Goal: Information Seeking & Learning: Learn about a topic

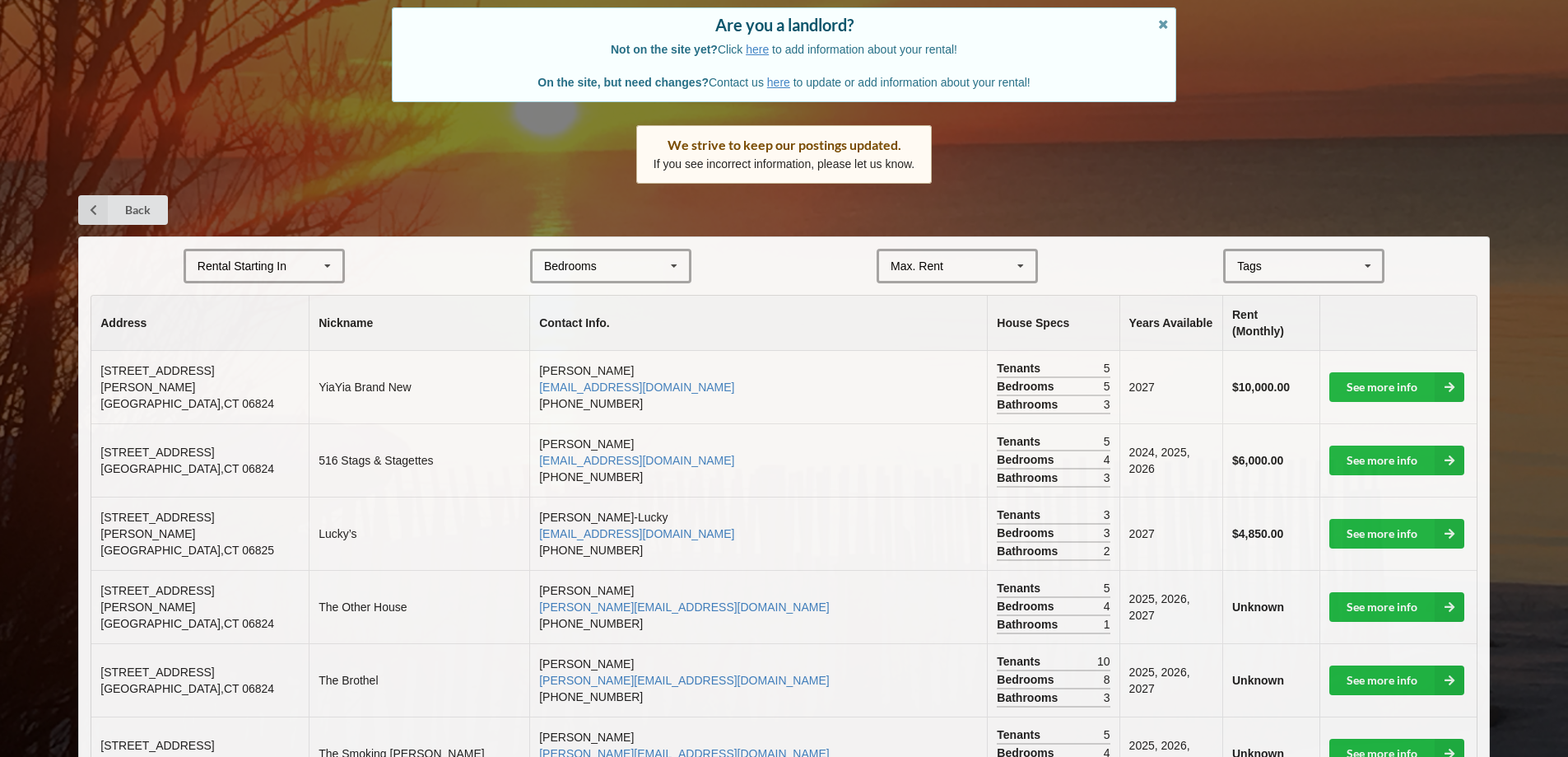
scroll to position [165, 0]
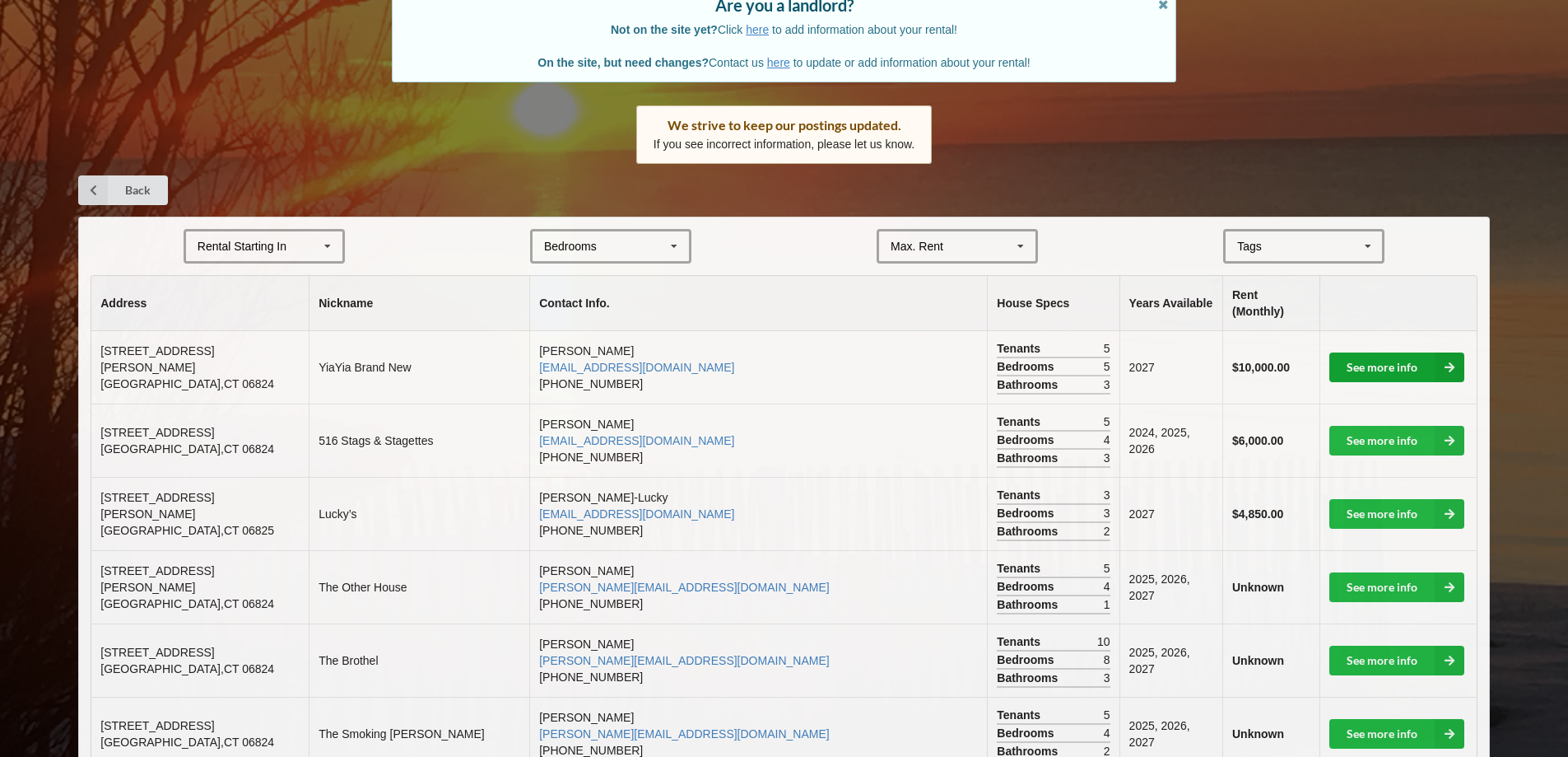
click at [1401, 352] on link "See more info" at bounding box center [1397, 367] width 135 height 30
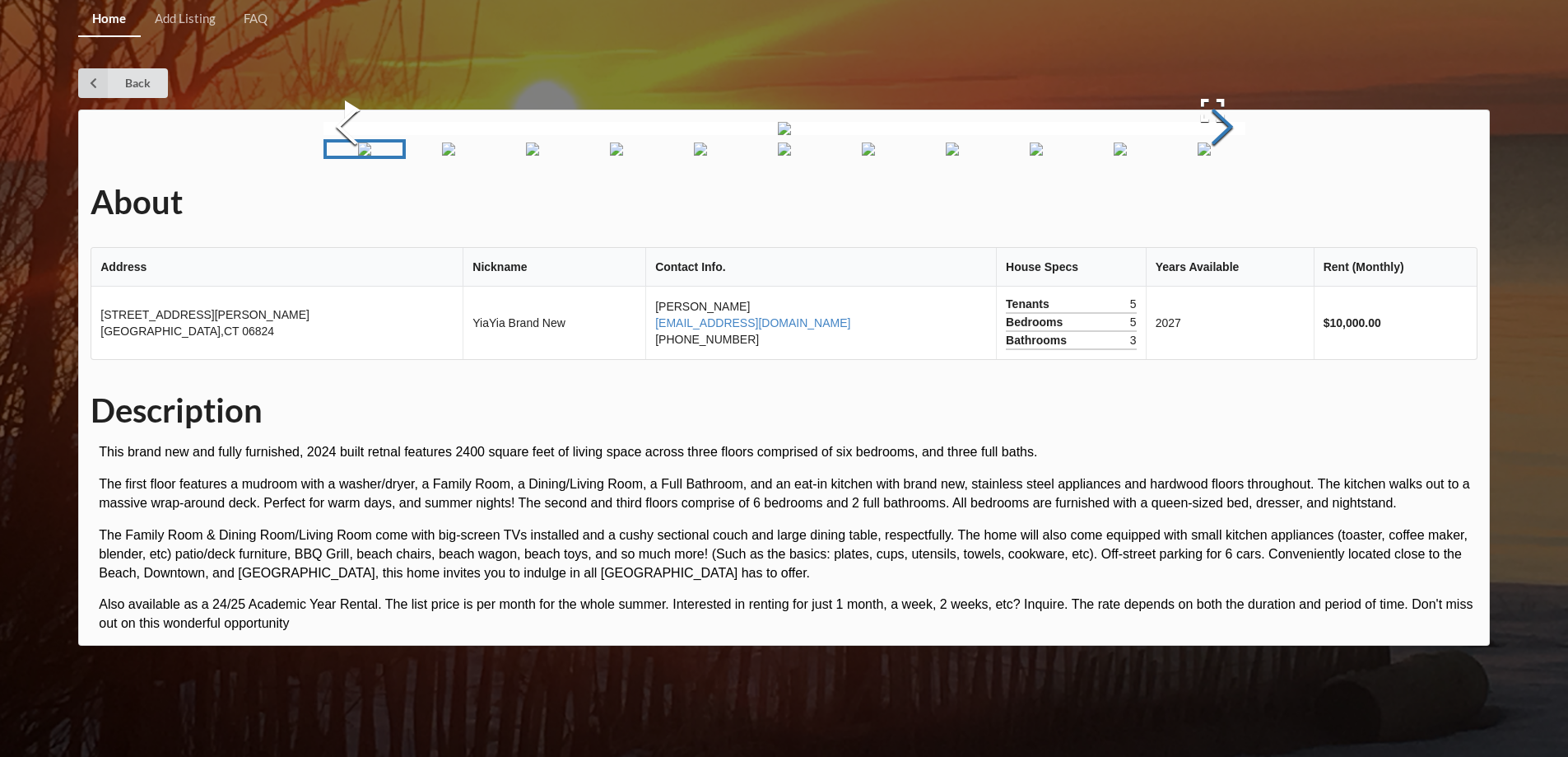
click at [1220, 204] on button "Next Slide" at bounding box center [1223, 128] width 47 height 149
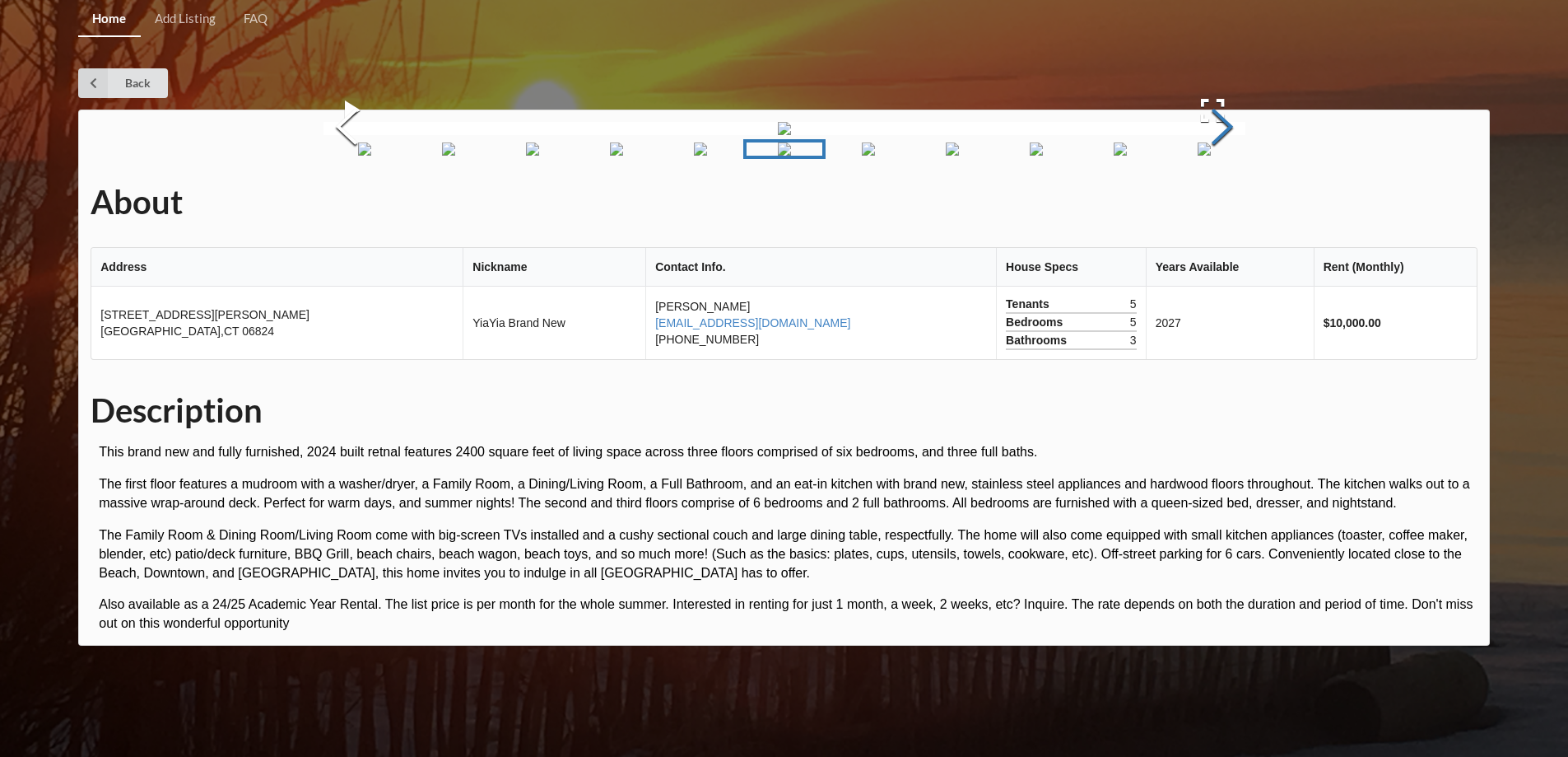
click at [1220, 204] on button "Next Slide" at bounding box center [1223, 128] width 47 height 149
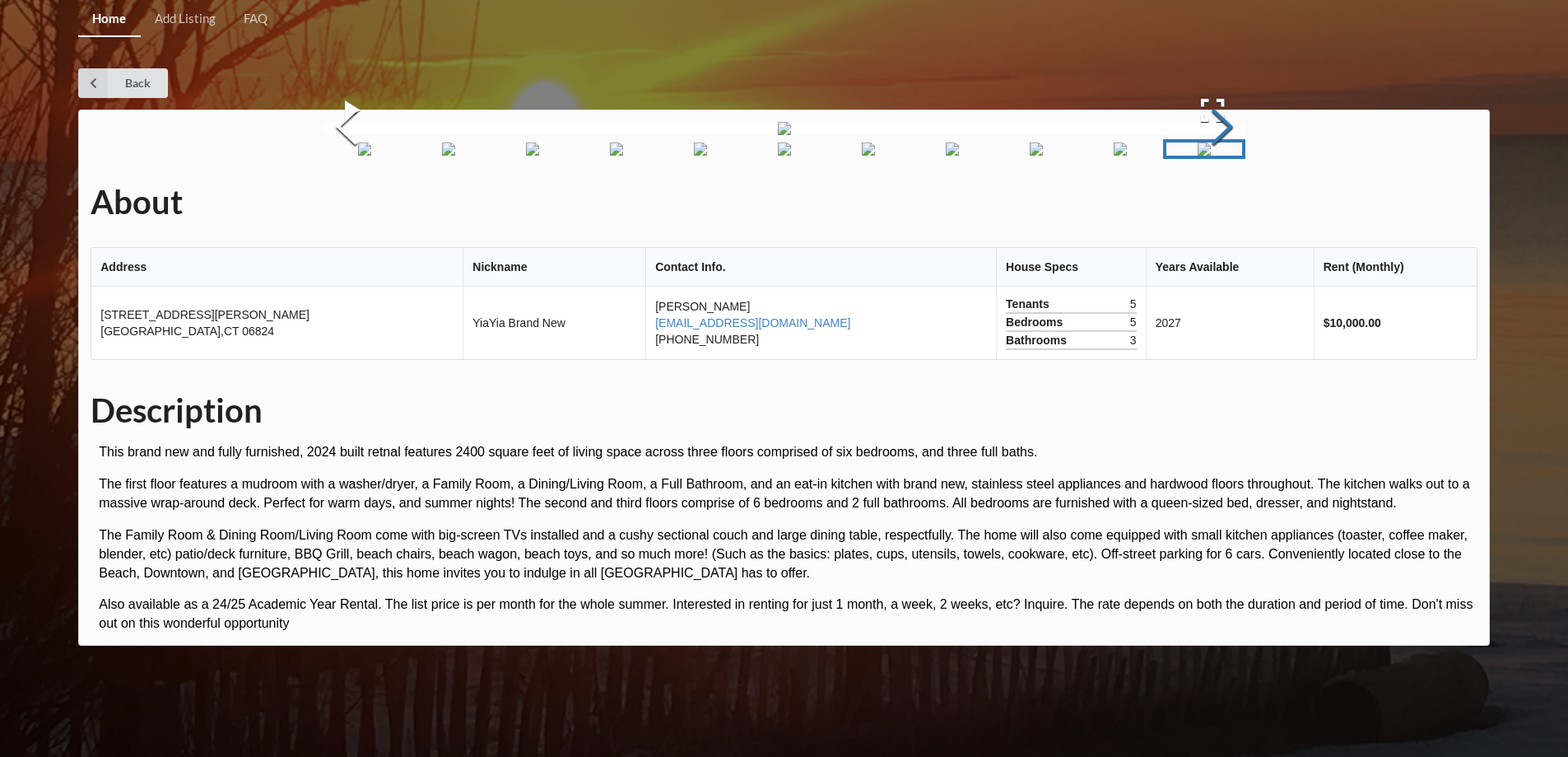
click at [1220, 204] on button "Next Slide" at bounding box center [1223, 128] width 47 height 149
click at [119, 83] on link "Back" at bounding box center [123, 83] width 90 height 30
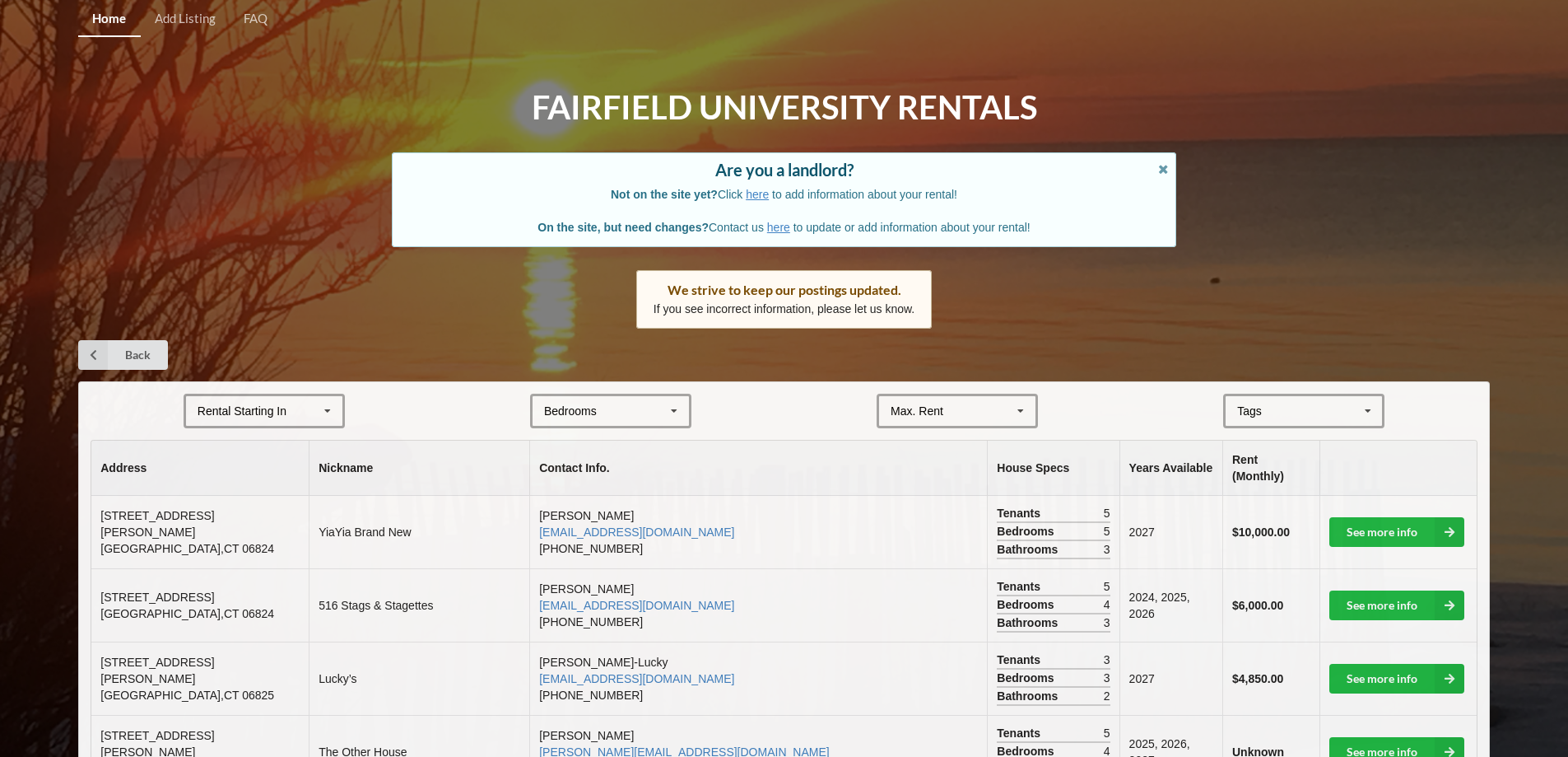
click at [272, 415] on div "Rental Starting In" at bounding box center [242, 411] width 89 height 12
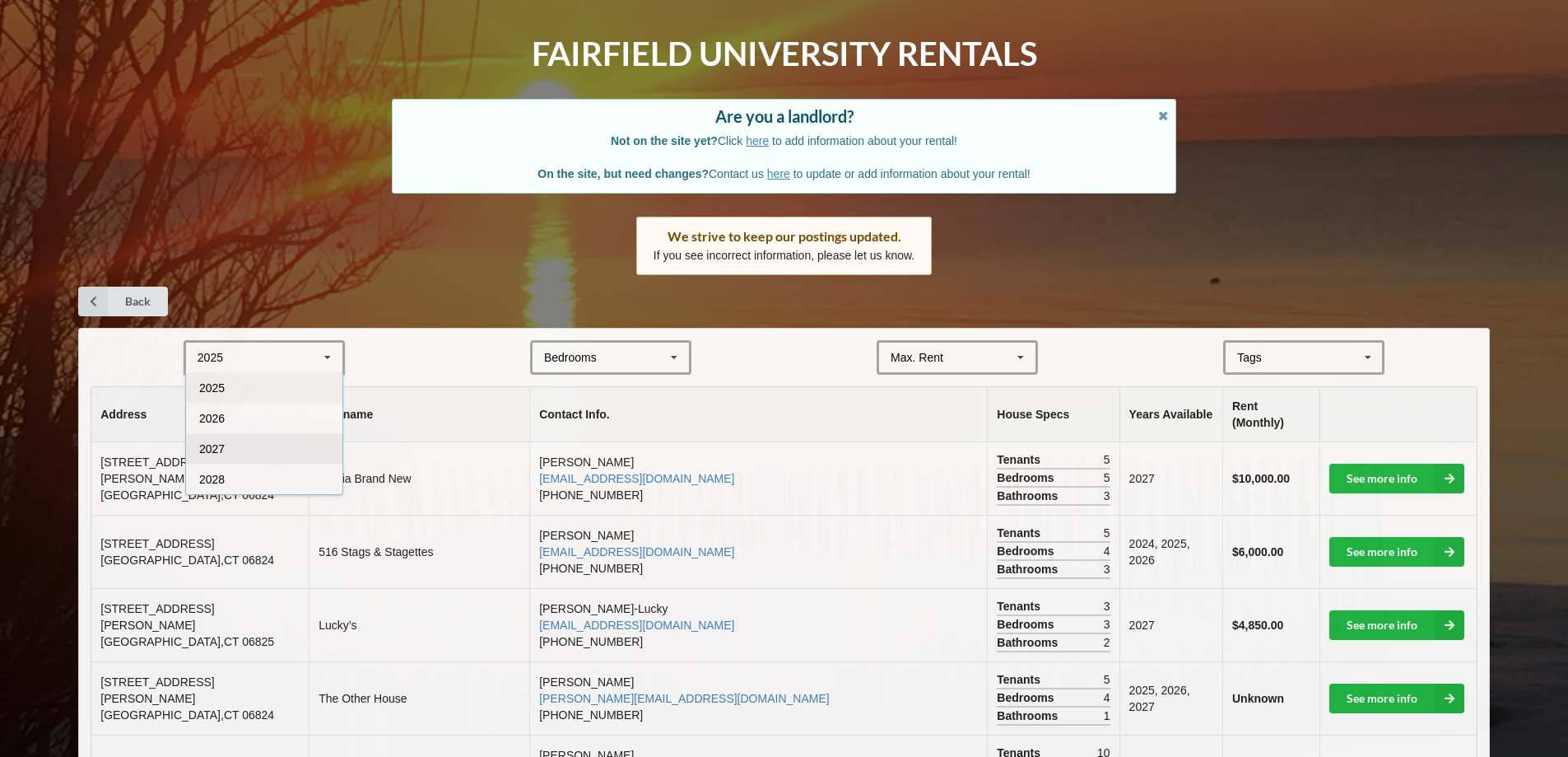
scroll to position [82, 0]
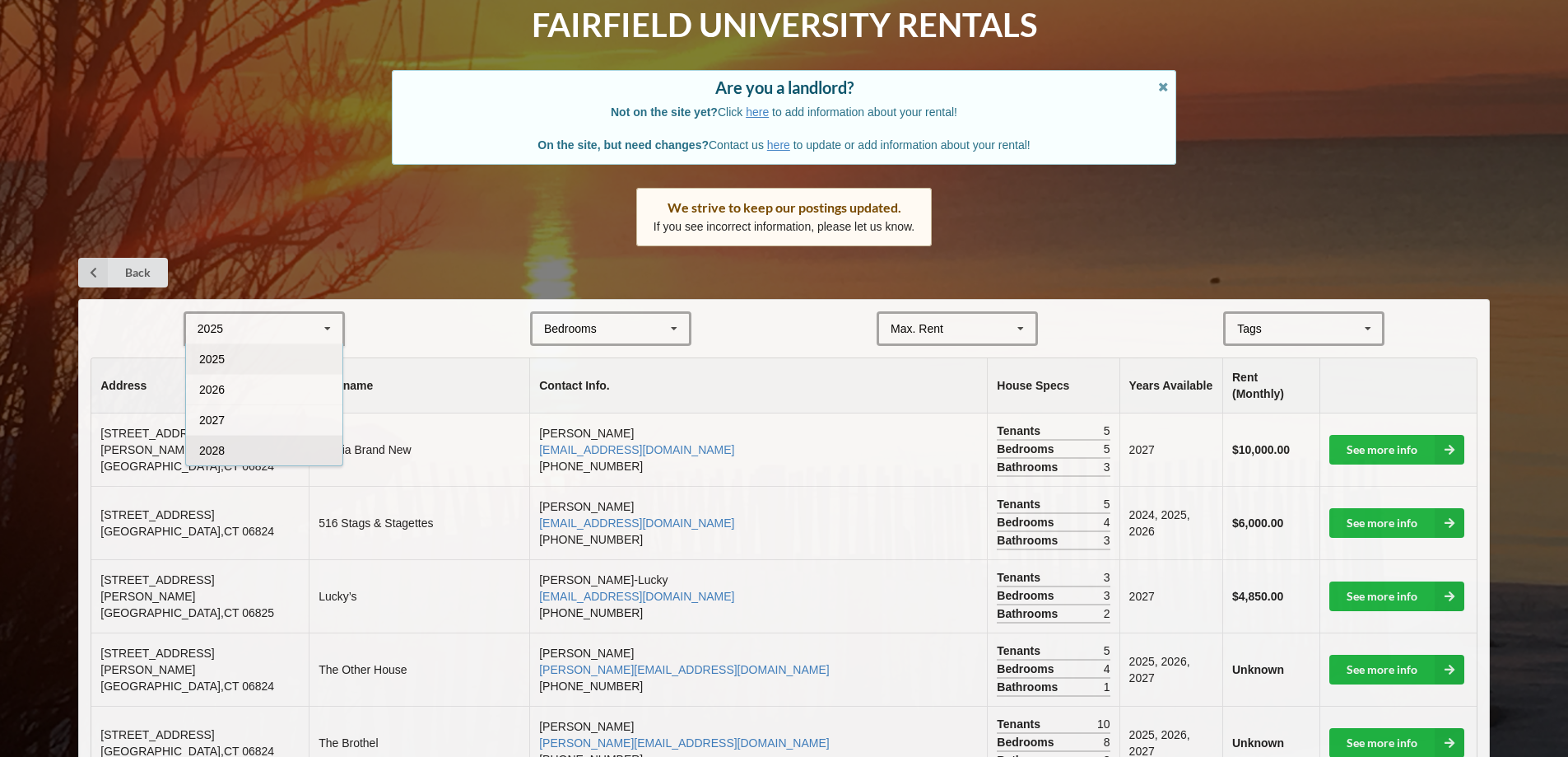
click at [257, 455] on div "2028" at bounding box center [264, 450] width 156 height 31
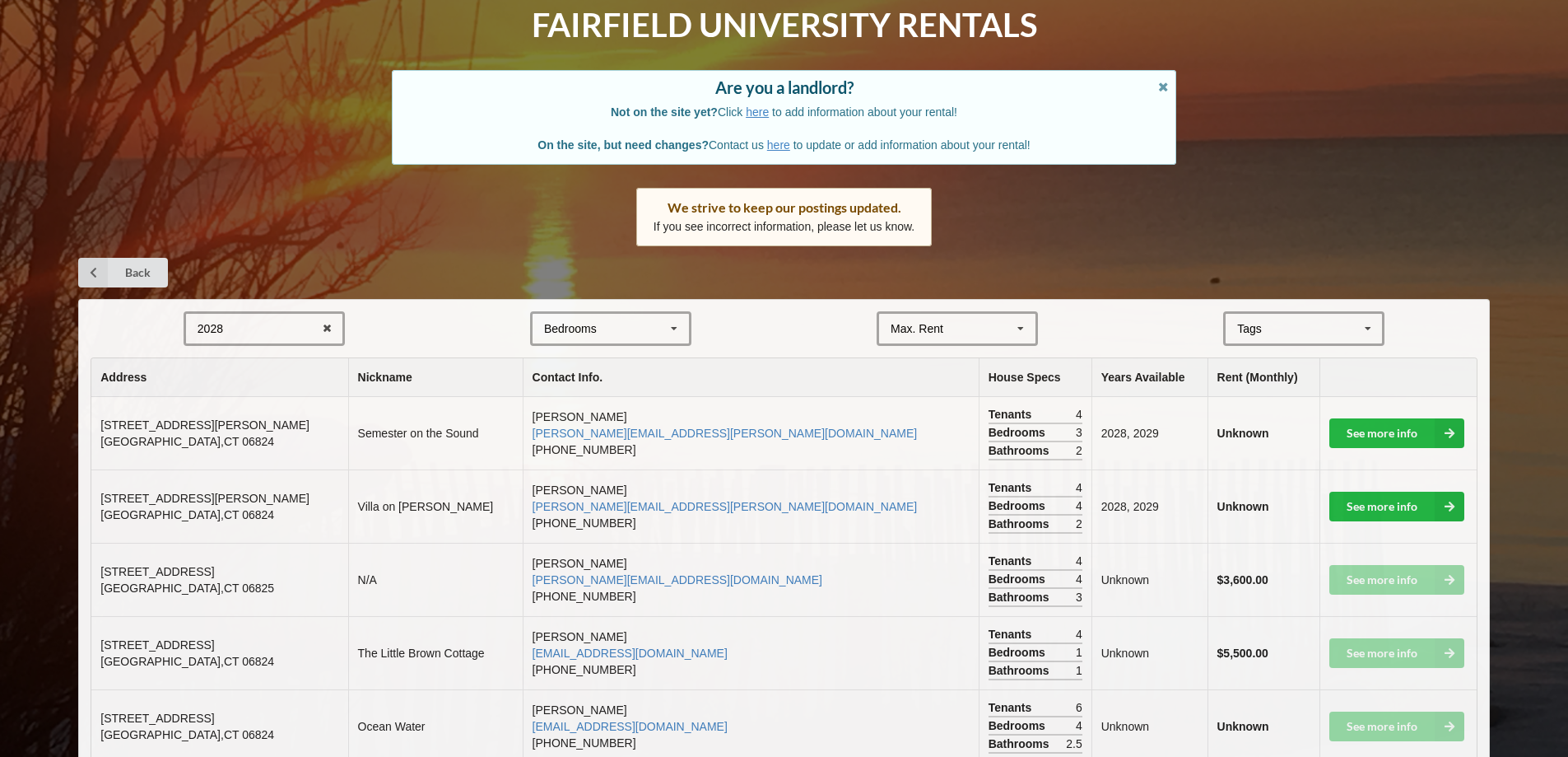
click at [259, 334] on div "2028 2025 2026 2027 2028" at bounding box center [264, 329] width 161 height 35
click at [248, 388] on div "2026" at bounding box center [264, 389] width 156 height 31
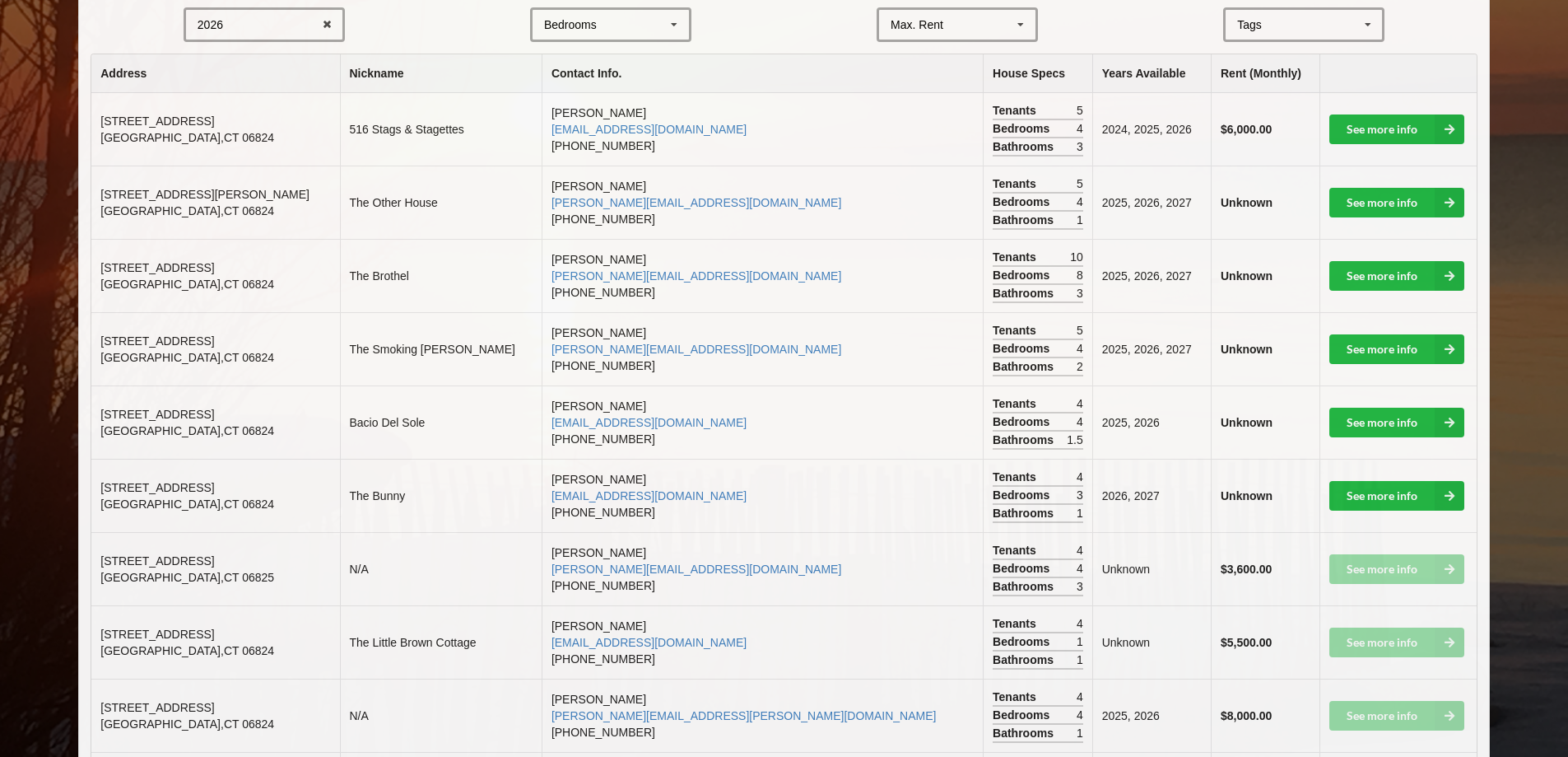
scroll to position [329, 0]
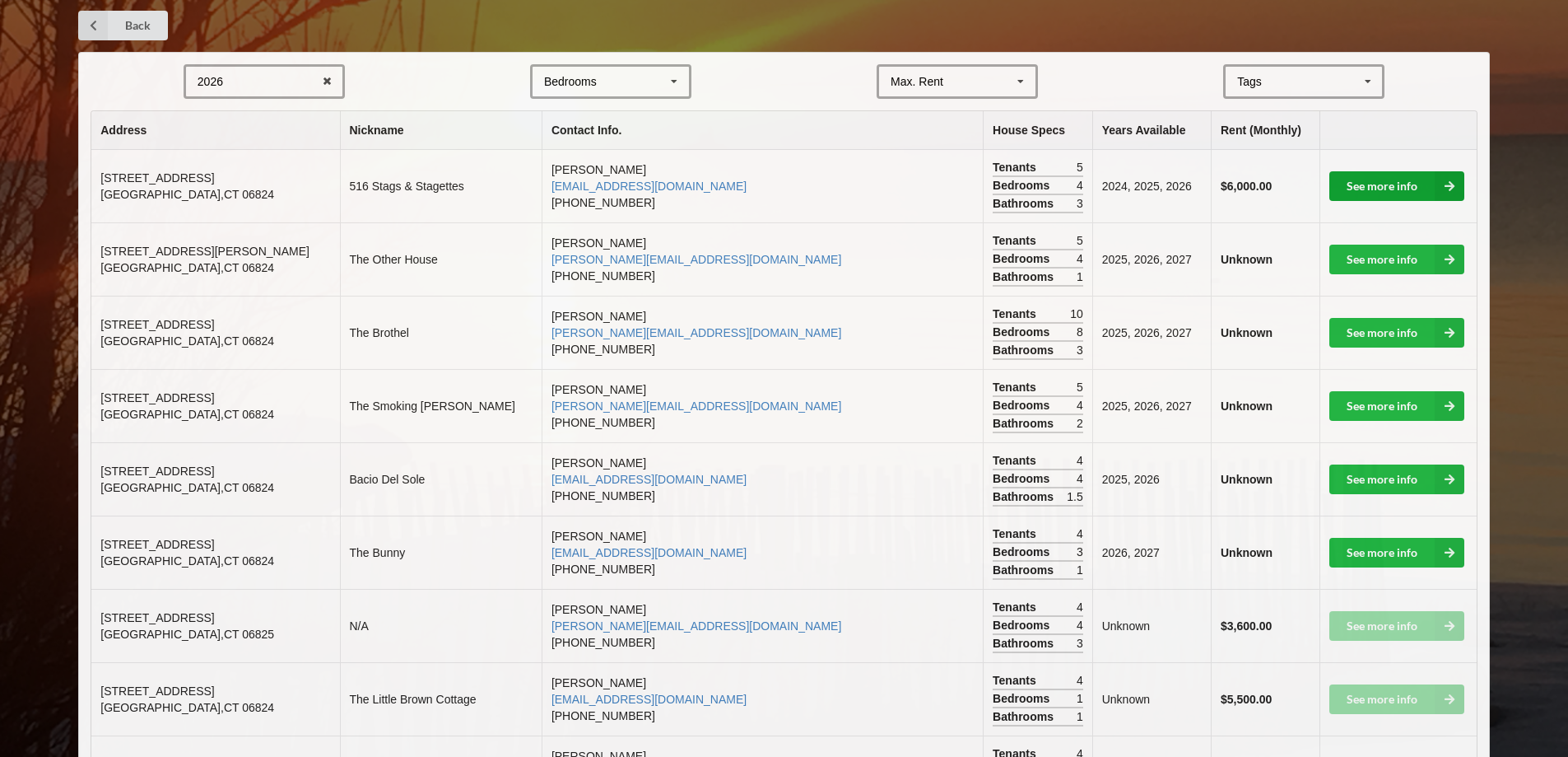
click at [1389, 184] on link "See more info" at bounding box center [1397, 186] width 135 height 30
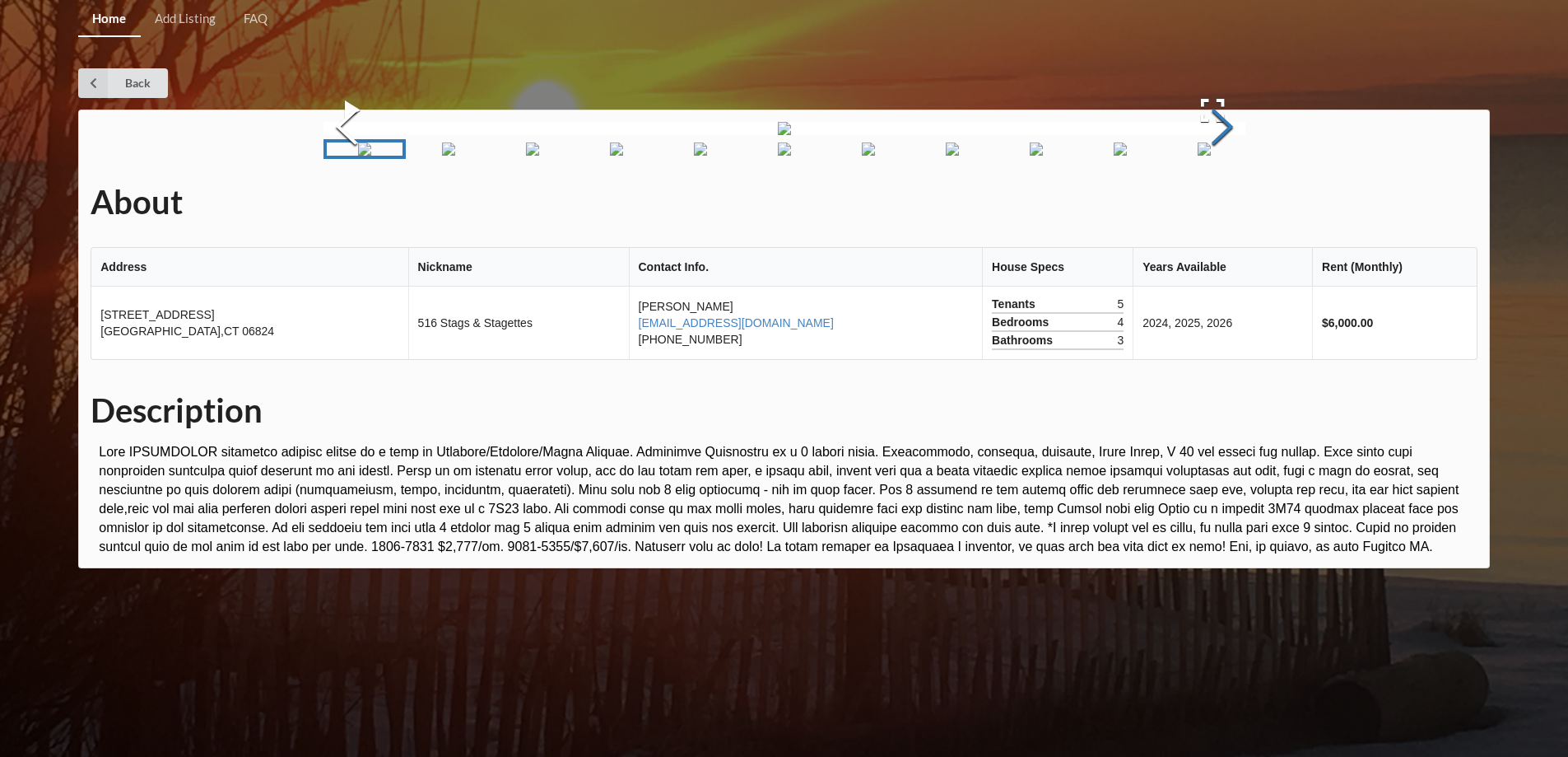
click at [1227, 204] on button "Next Slide" at bounding box center [1223, 128] width 47 height 149
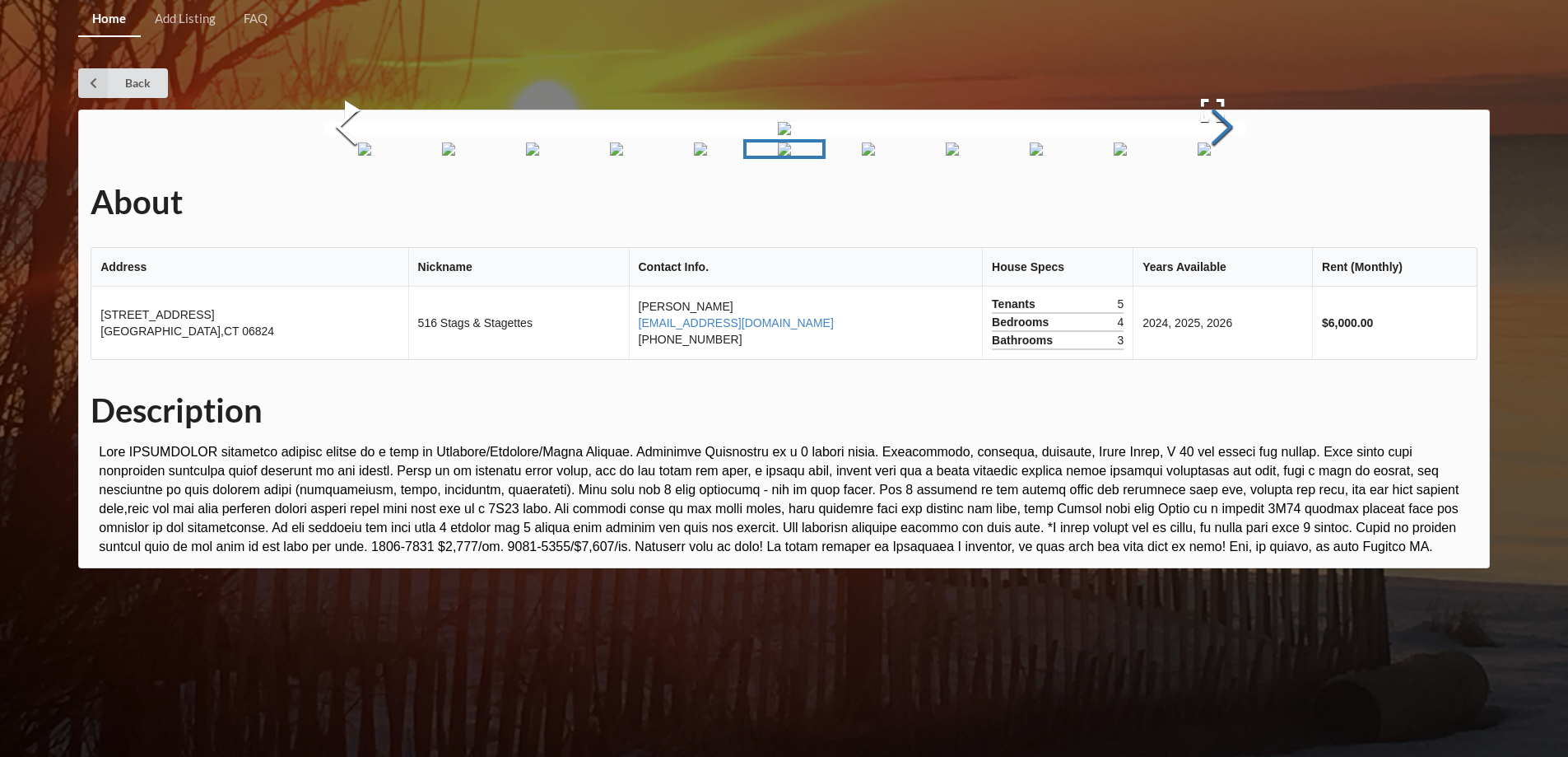
click at [1227, 204] on button "Next Slide" at bounding box center [1223, 128] width 47 height 149
click at [126, 85] on link "Back" at bounding box center [123, 83] width 90 height 30
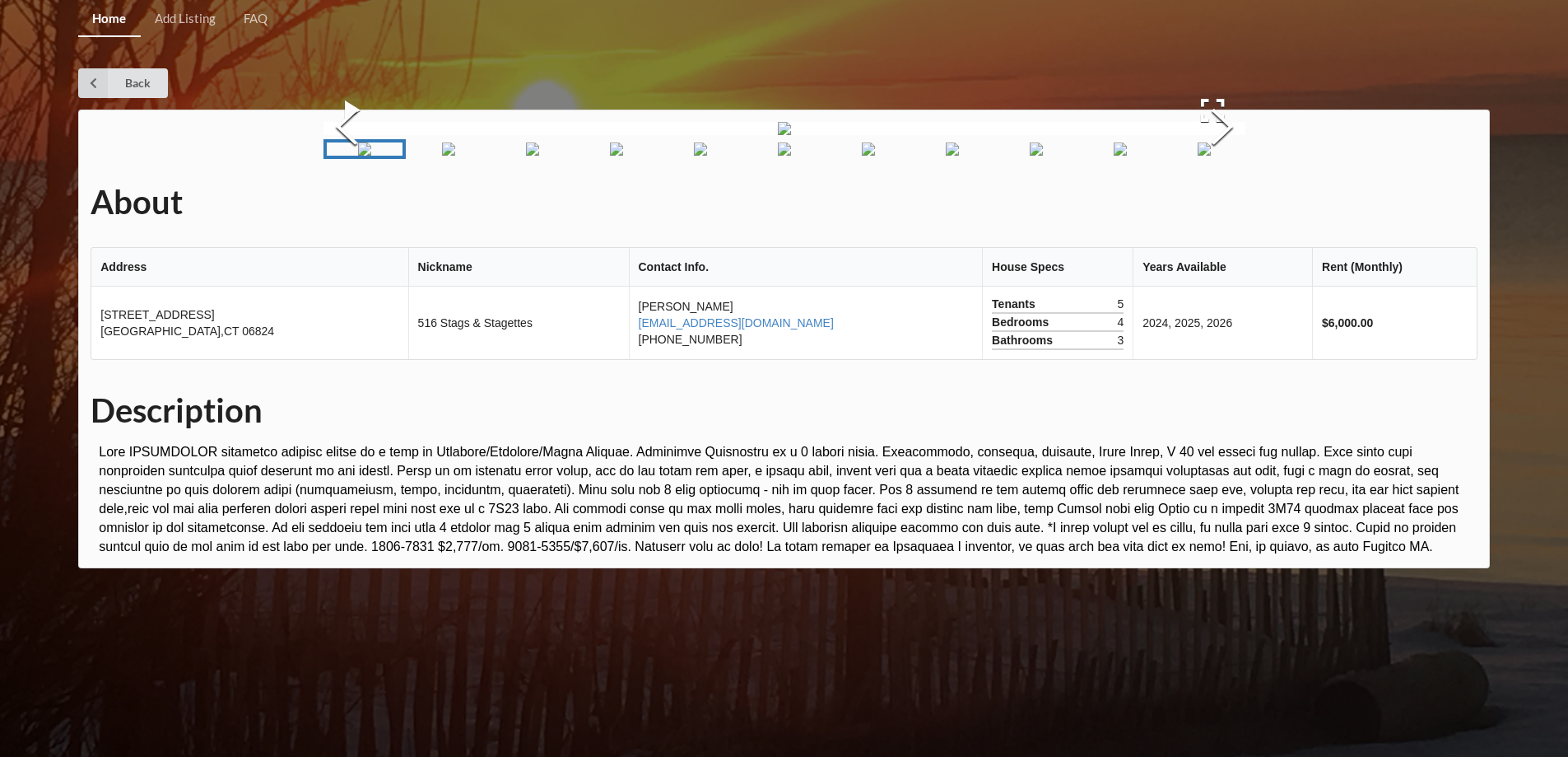
scroll to position [329, 0]
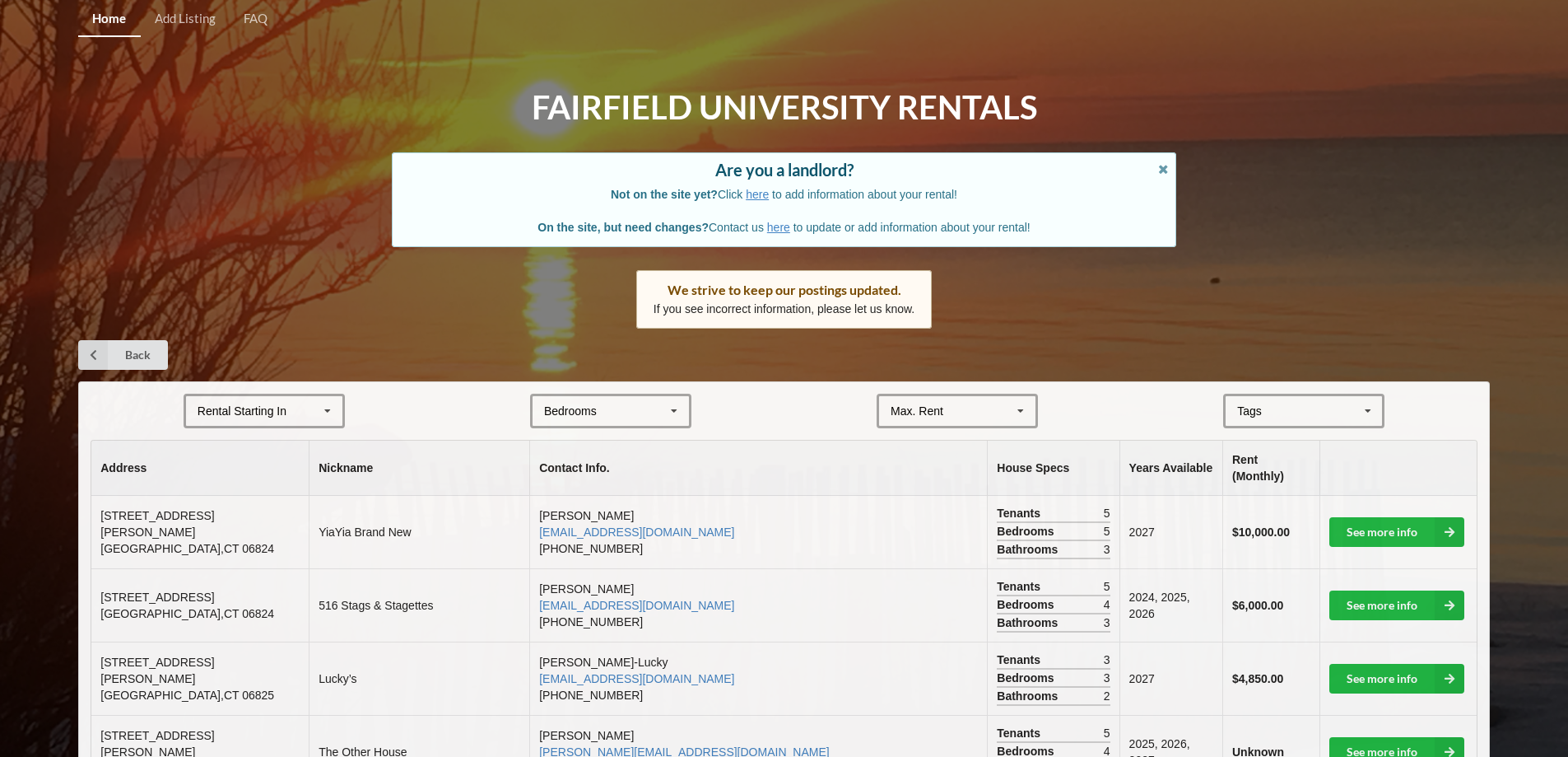
scroll to position [165, 0]
